Goal: Check status: Check status

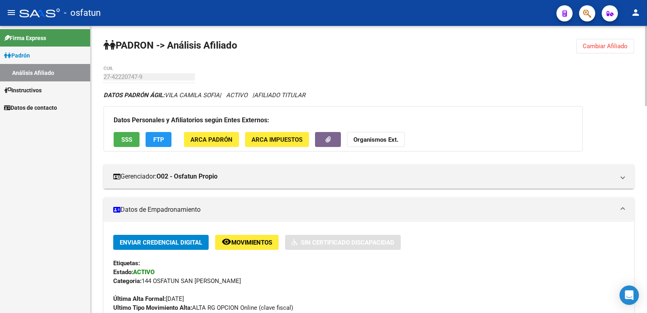
click at [597, 47] on span "Cambiar Afiliado" at bounding box center [605, 45] width 45 height 7
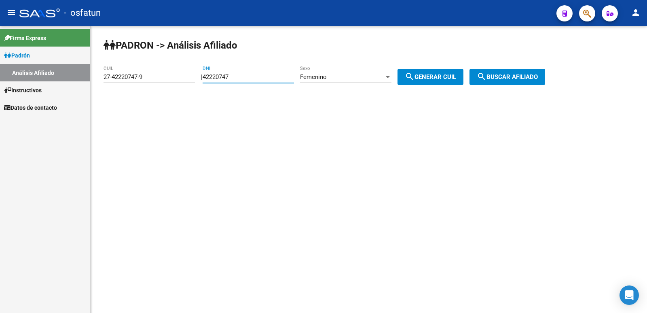
drag, startPoint x: 282, startPoint y: 78, endPoint x: 126, endPoint y: 78, distance: 156.2
click at [126, 78] on app-analisis-afiliado "[PERSON_NAME] -> Análisis Afiliado 27-42220747-9 CUIL | 42220747 DNI Femenino S…" at bounding box center [328, 76] width 448 height 7
paste input "33428460"
type input "33428460"
drag, startPoint x: 411, startPoint y: 78, endPoint x: 481, endPoint y: 78, distance: 70.0
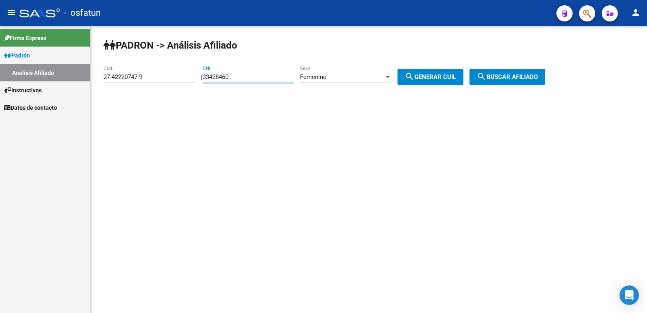
click at [415, 78] on button "search Generar CUIL" at bounding box center [431, 77] width 66 height 16
type input "27-33428460-9"
click at [538, 77] on span "search Buscar afiliado" at bounding box center [507, 76] width 61 height 7
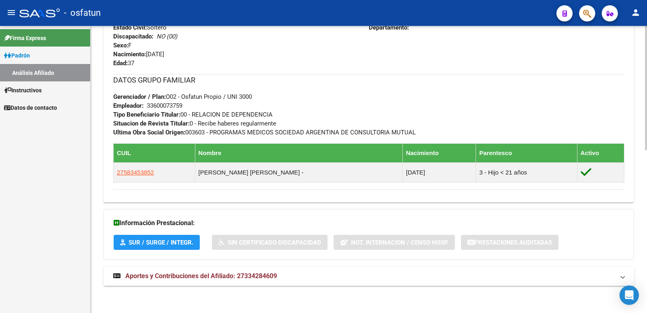
scroll to position [375, 0]
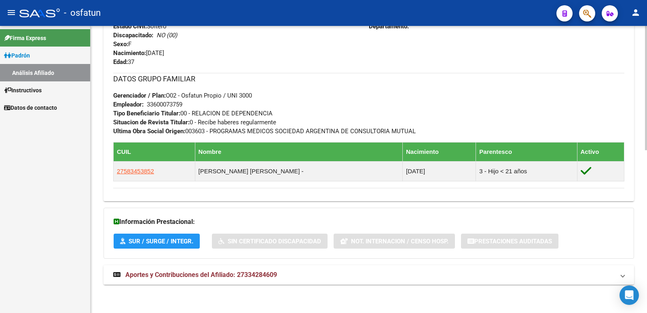
click at [246, 271] on span "Aportes y Contribuciones del Afiliado: 27334284609" at bounding box center [201, 275] width 152 height 8
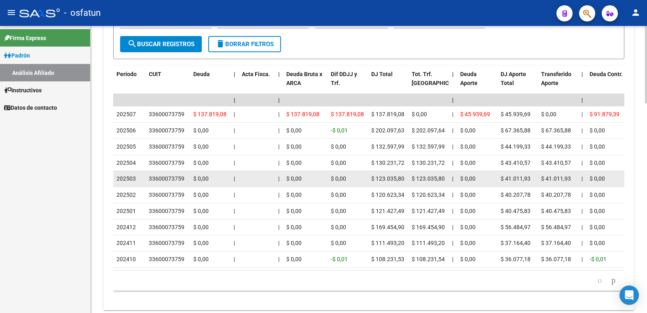
scroll to position [780, 0]
